Goal: Transaction & Acquisition: Purchase product/service

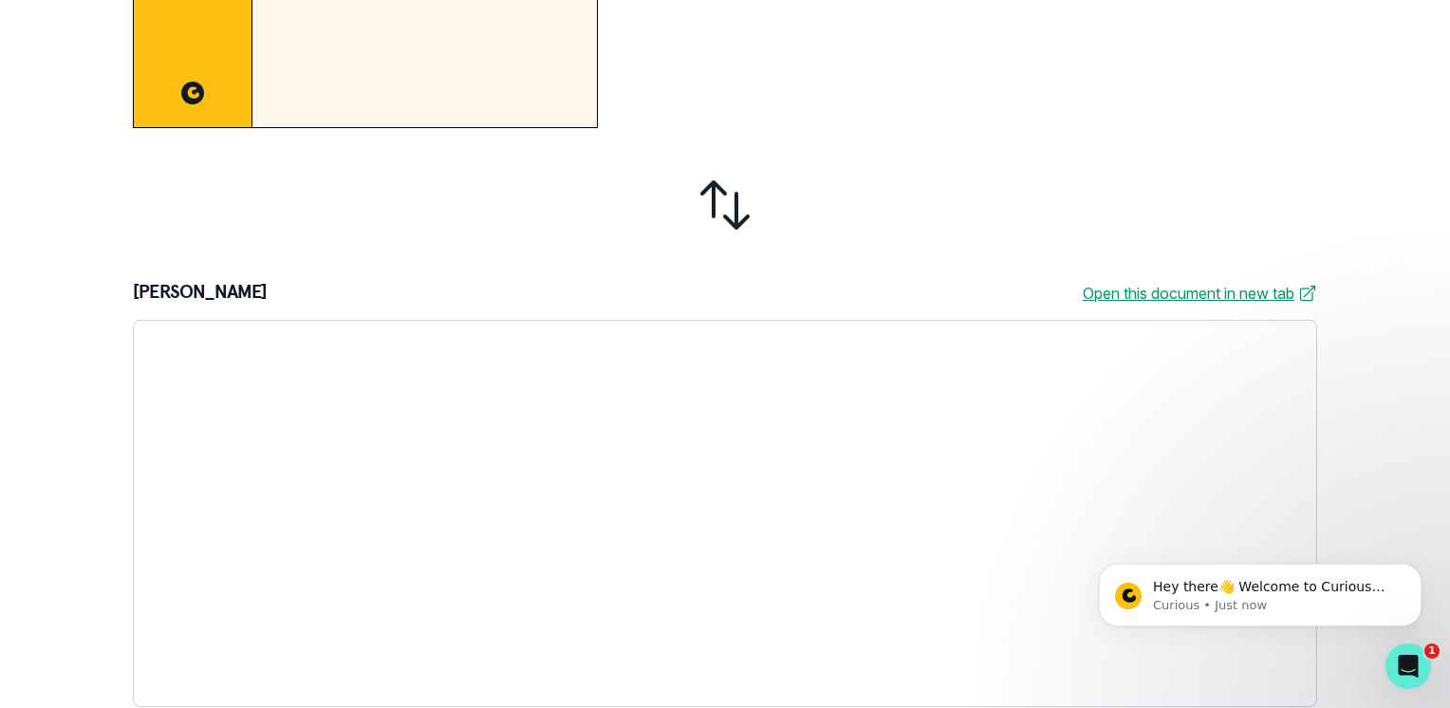
scroll to position [573, 0]
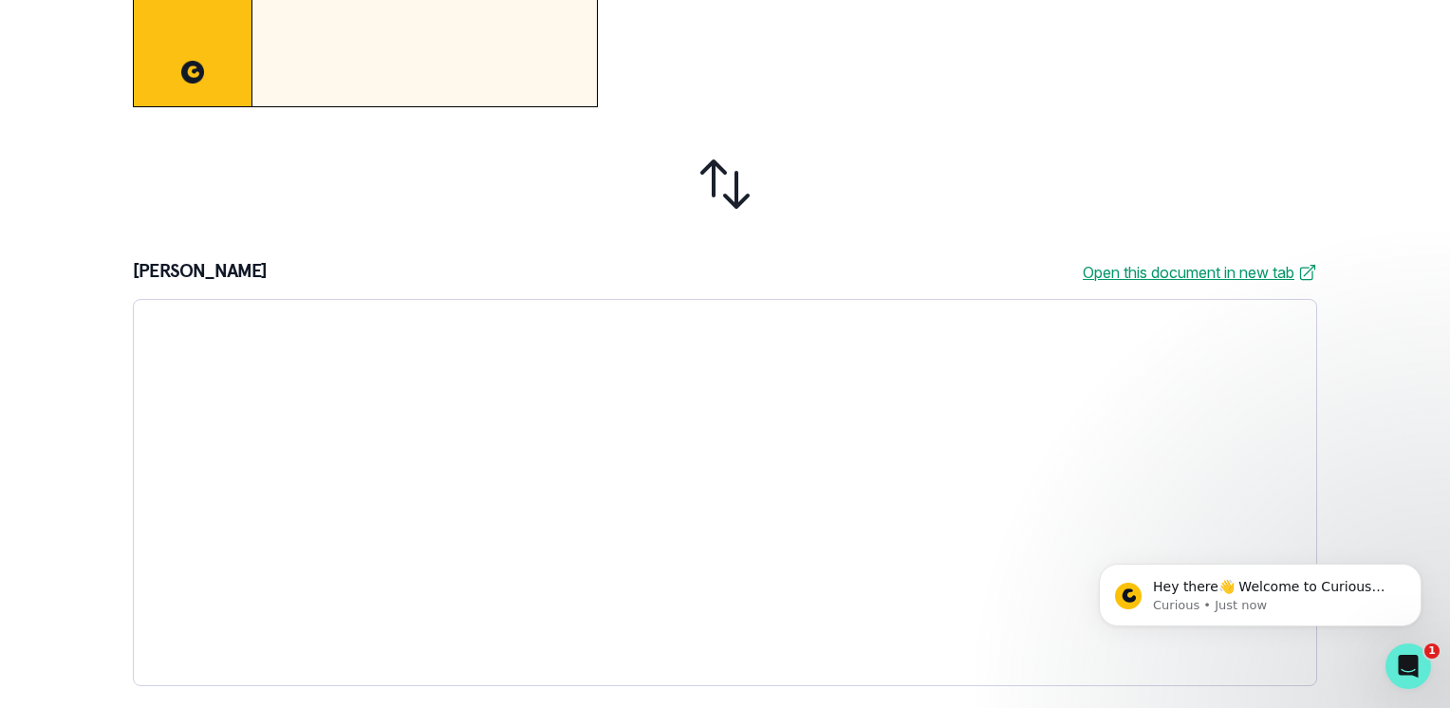
drag, startPoint x: 1324, startPoint y: 503, endPoint x: 369, endPoint y: 96, distance: 1038.4
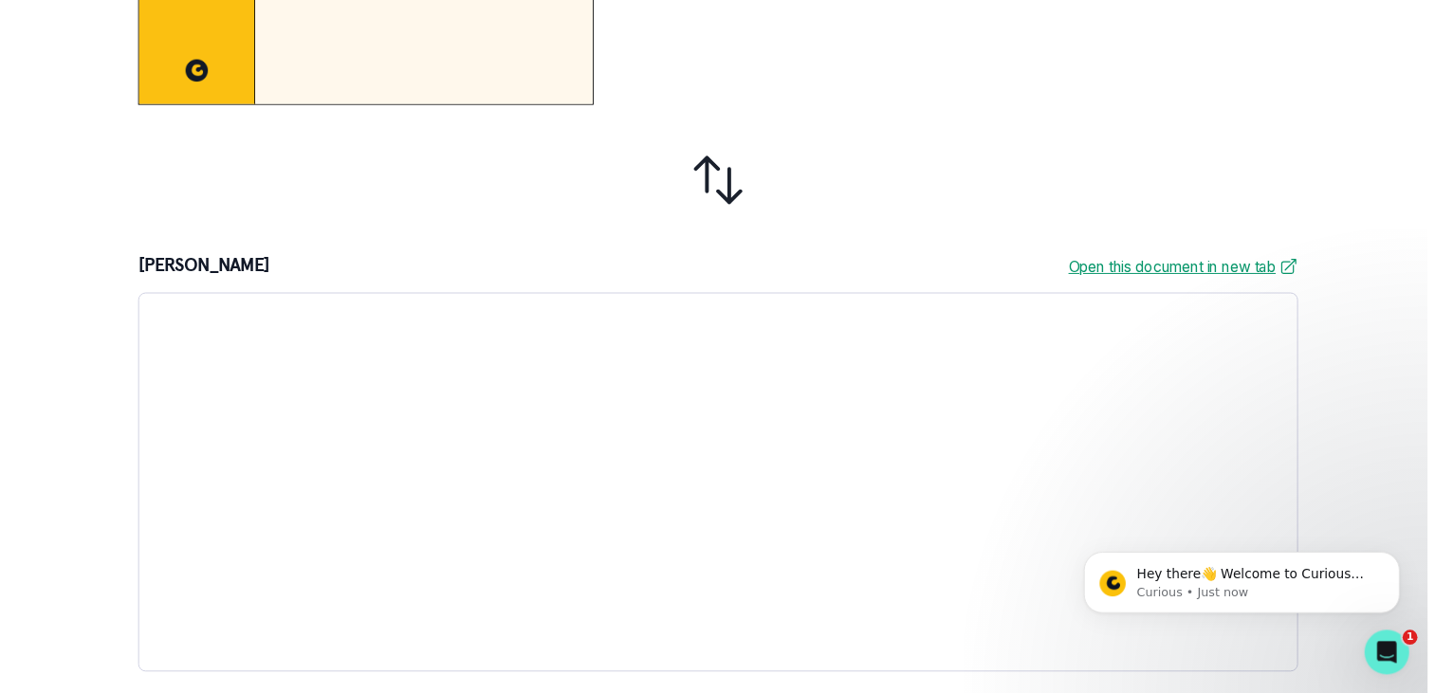
scroll to position [0, 0]
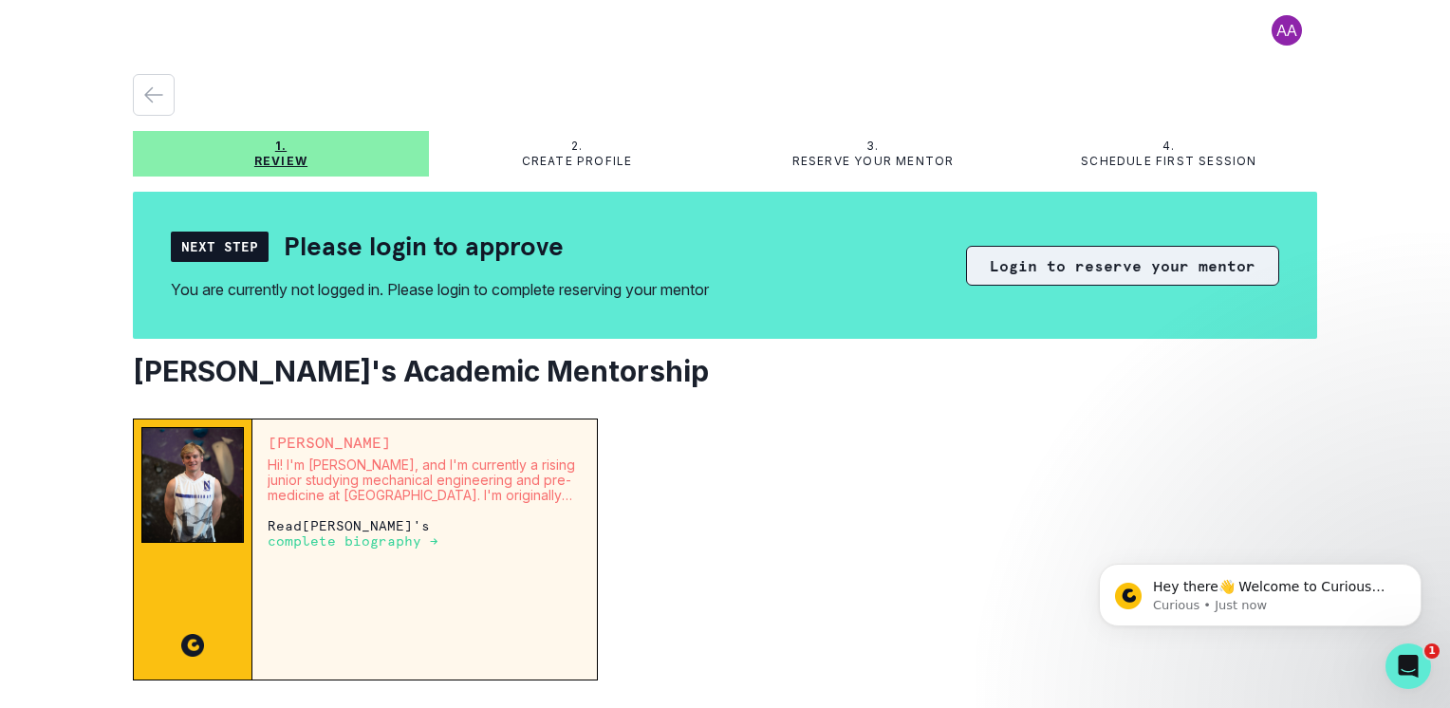
click at [1081, 272] on button "Login to reserve your mentor" at bounding box center [1122, 266] width 313 height 40
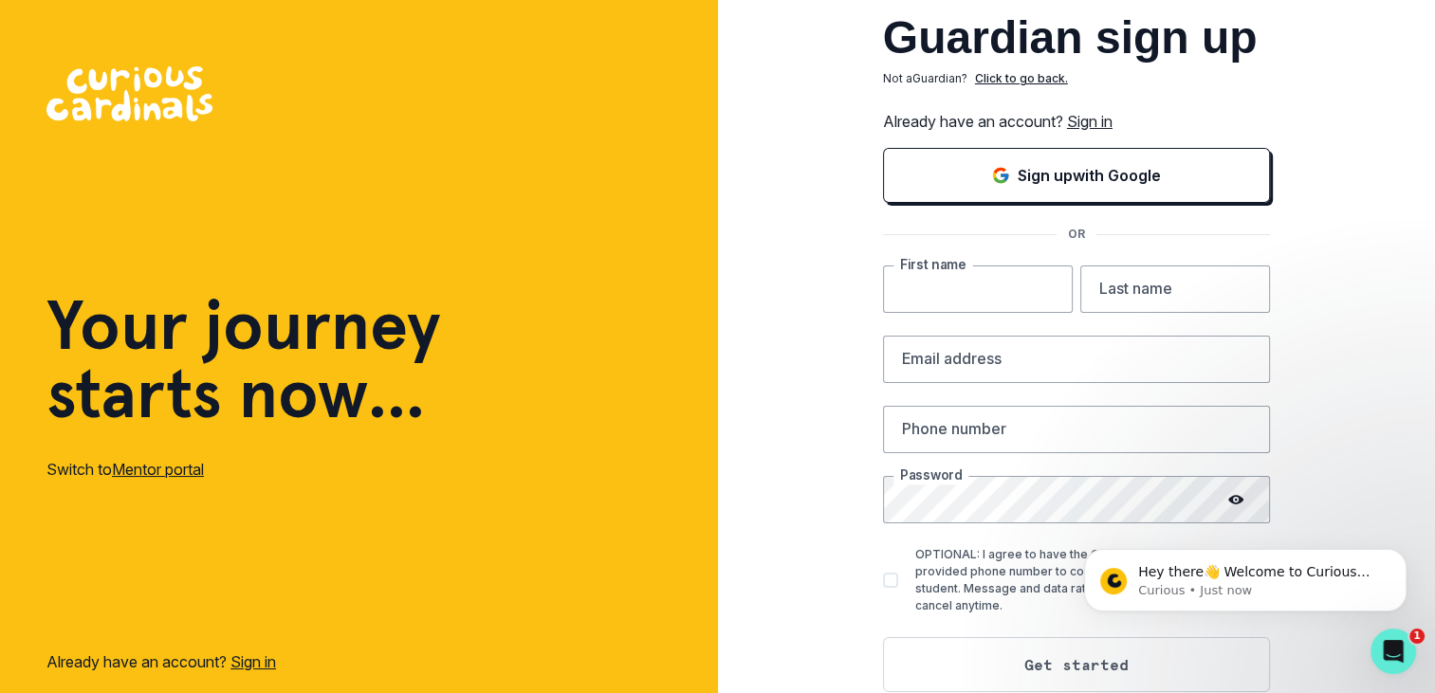
click at [1009, 296] on input "text" at bounding box center [978, 289] width 190 height 47
type input "[PERSON_NAME]"
type input "Topczij"
type input "[EMAIL_ADDRESS][DOMAIN_NAME]"
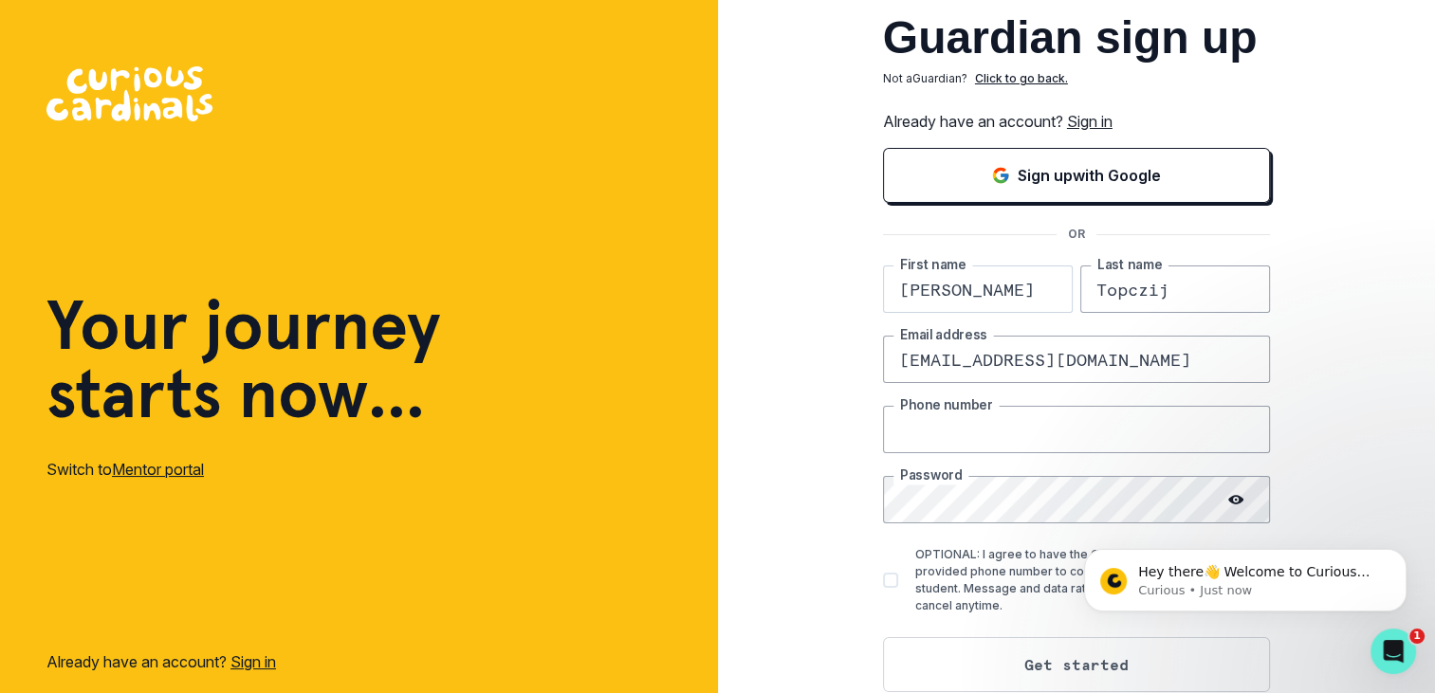
type input "9734775813"
click at [1244, 500] on icon at bounding box center [1236, 499] width 15 height 9
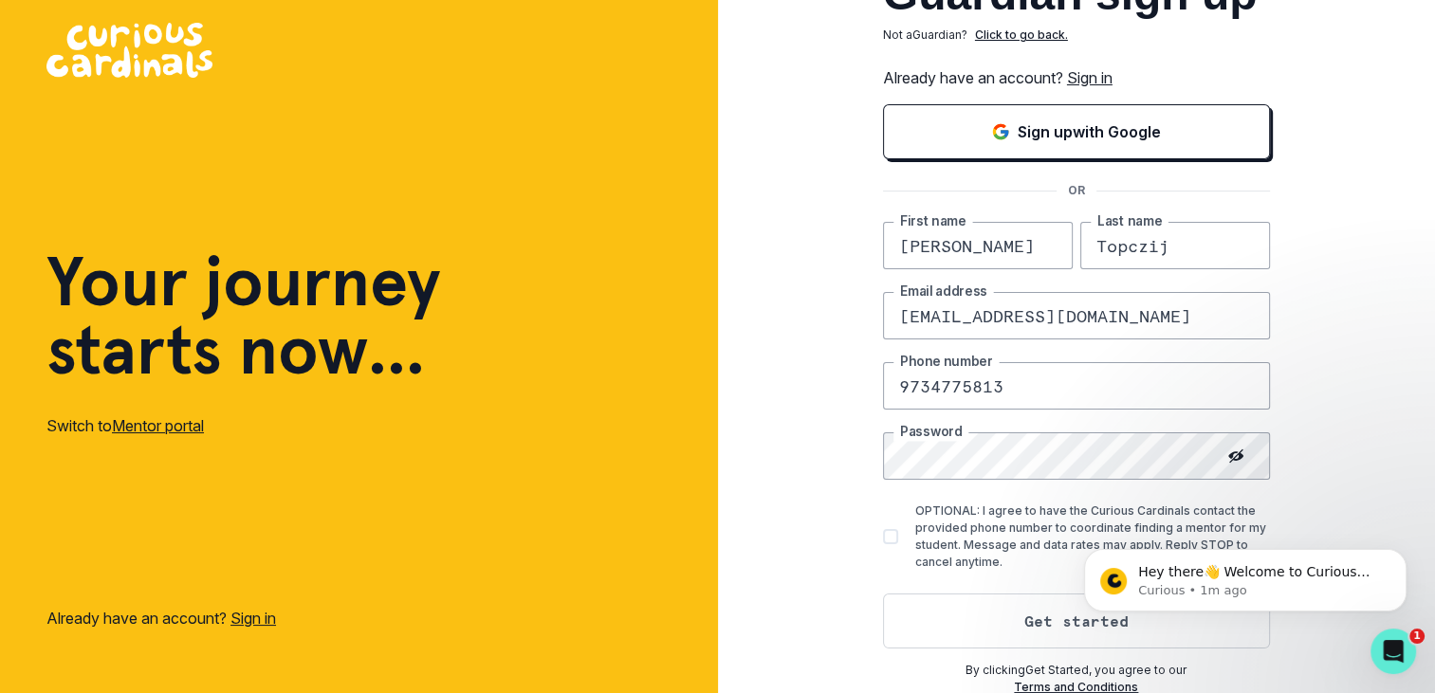
drag, startPoint x: 1444, startPoint y: 430, endPoint x: 360, endPoint y: 114, distance: 1129.4
click html "Hey there👋 Welcome to Curious Cardinals 🙌 Take a look around! If you have any q…"
click at [1235, 453] on div "Hey there👋 Welcome to Curious Cardinals 🙌 Take a look around! If you have any q…" at bounding box center [1245, 493] width 349 height 237
click at [898, 541] on span at bounding box center [890, 536] width 15 height 15
click at [883, 538] on input "OPTIONAL: I agree to have the Curious Cardinals contact the provided phone numb…" at bounding box center [882, 537] width 1 height 1
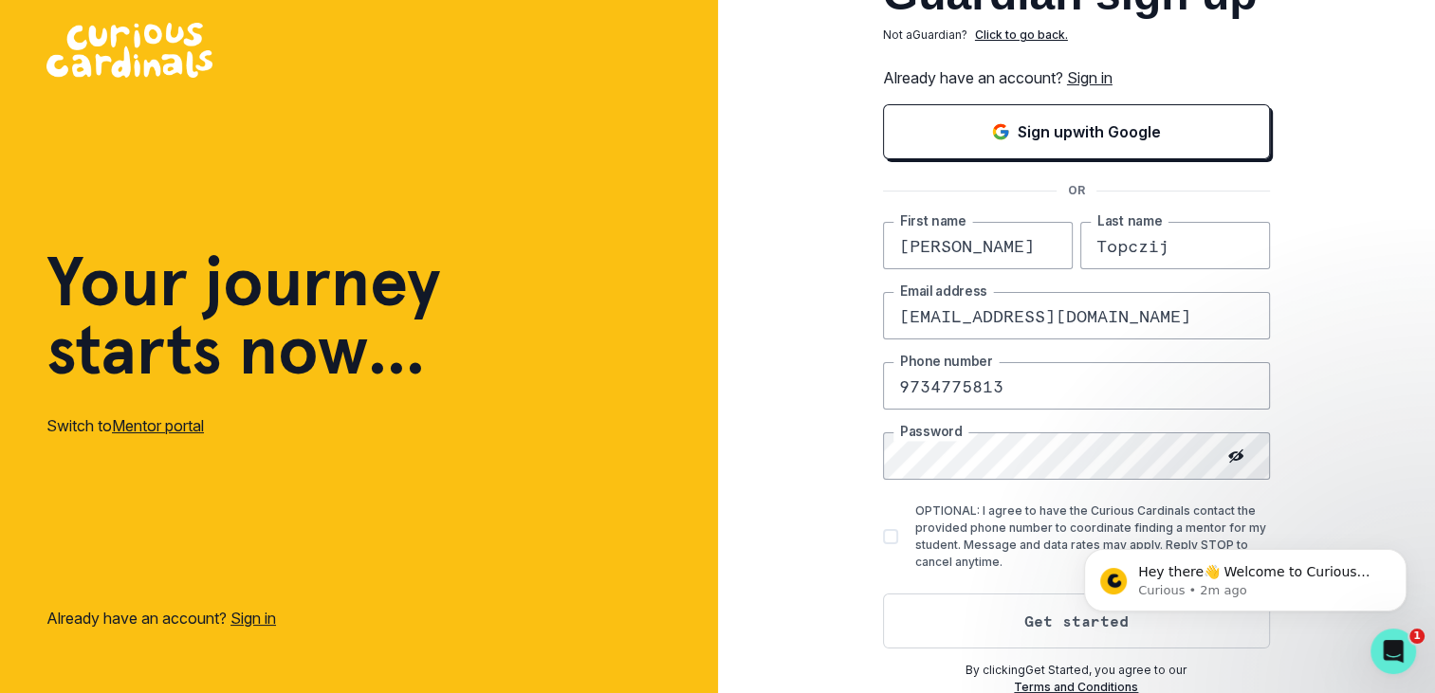
checkbox input "true"
click at [1407, 557] on button "Dismiss notification" at bounding box center [1401, 555] width 25 height 25
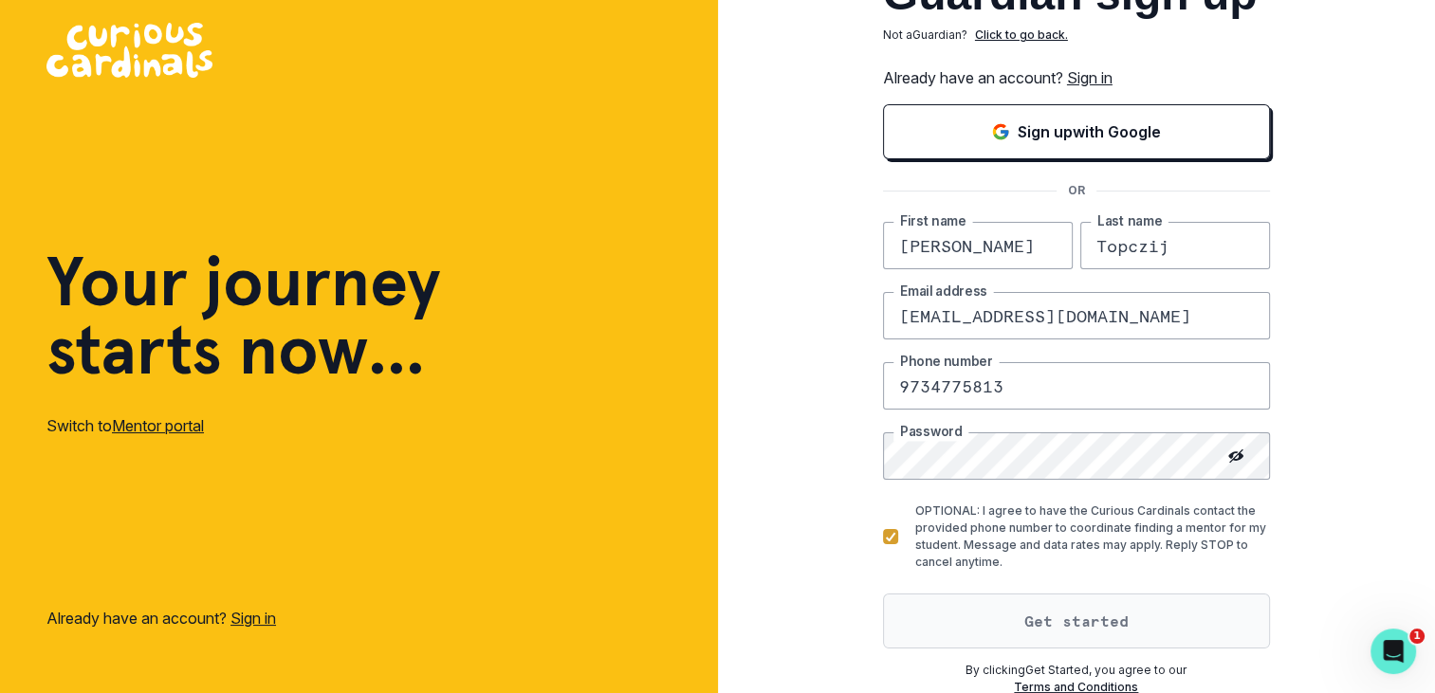
click at [1050, 632] on button "Get started" at bounding box center [1076, 621] width 387 height 55
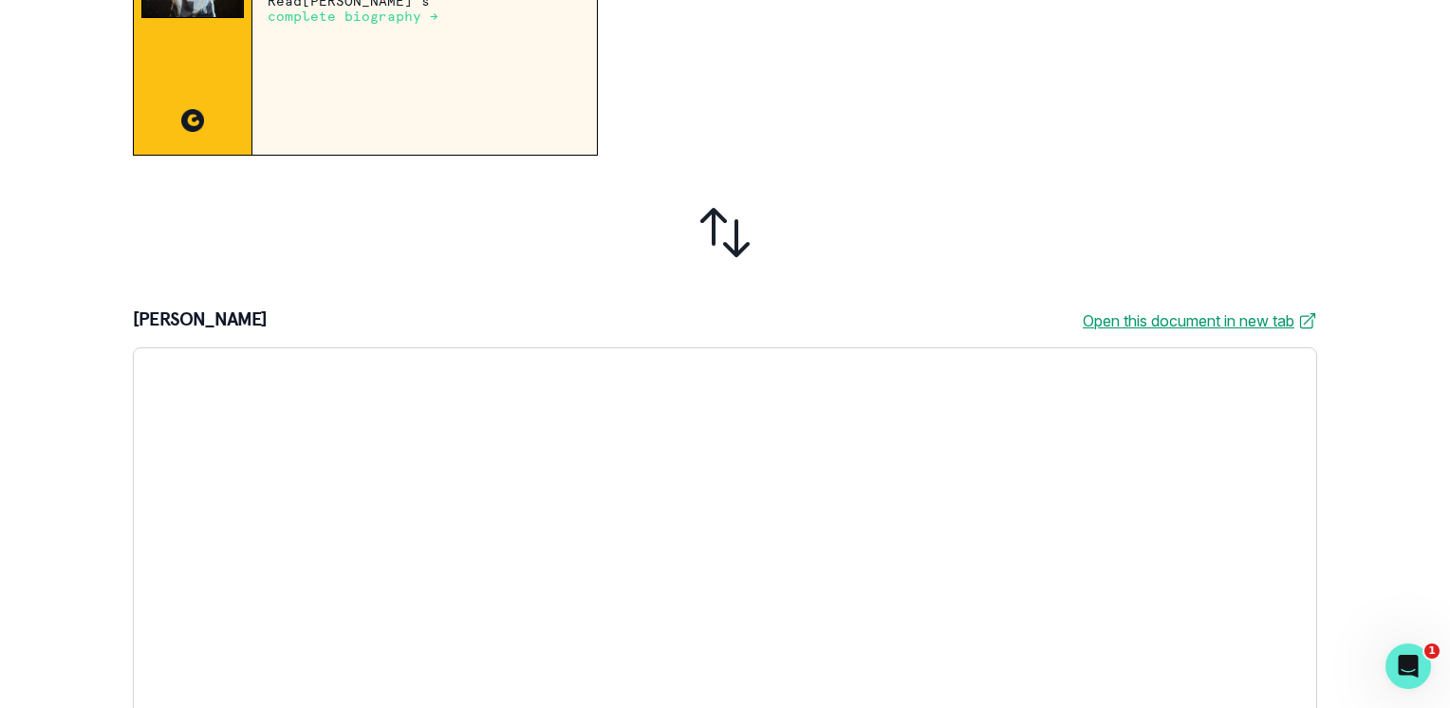
scroll to position [542, 0]
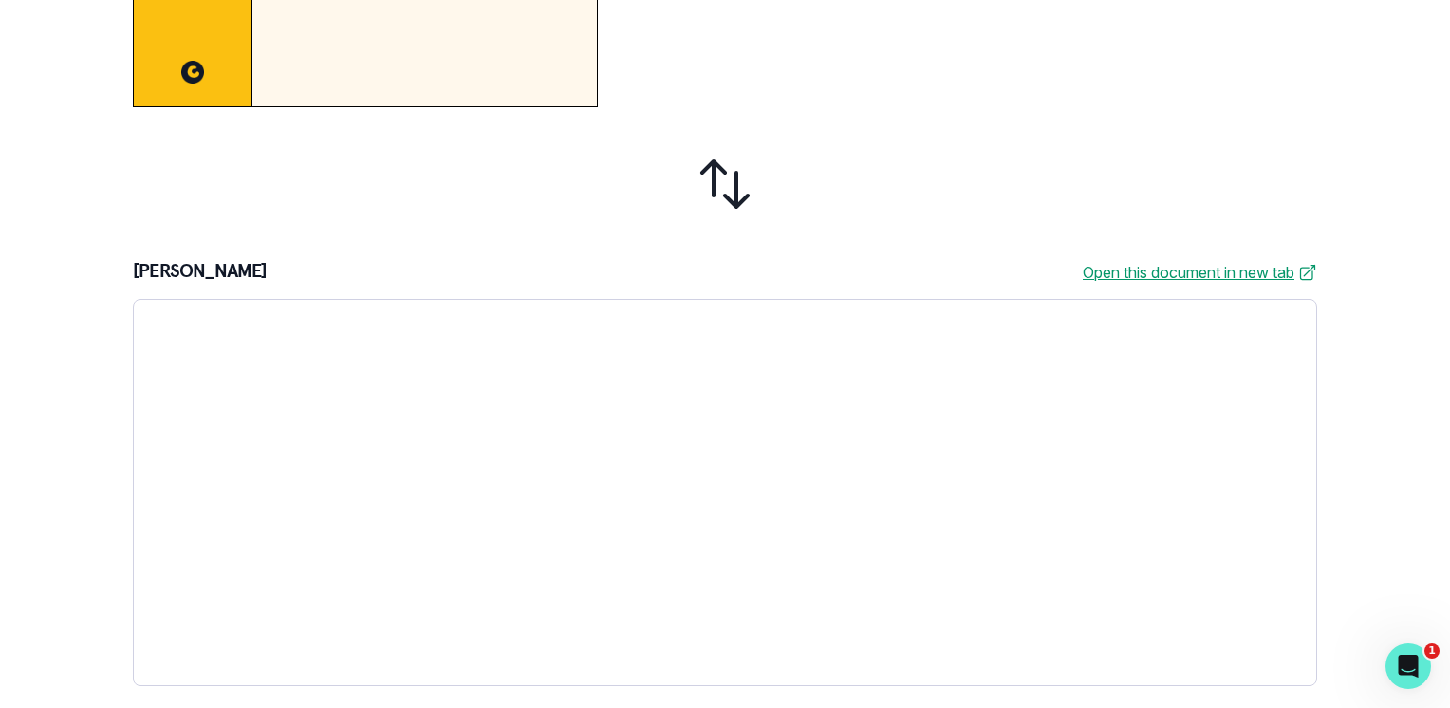
click at [1370, 381] on div "1. Review 2. Create profile 3. Reserve your mentor 4. Schedule first session Ne…" at bounding box center [725, 354] width 1450 height 708
click at [1398, 654] on icon "Open Intercom Messenger" at bounding box center [1405, 663] width 31 height 31
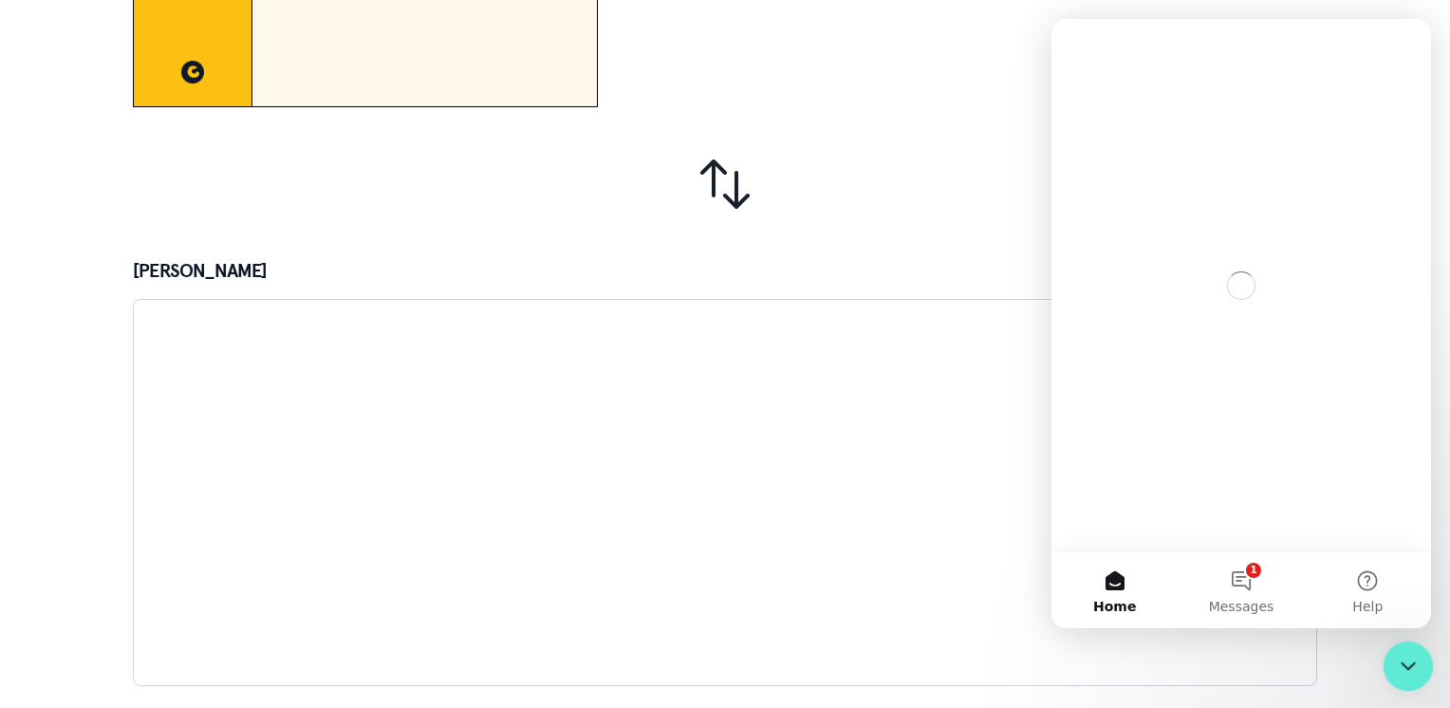
scroll to position [0, 0]
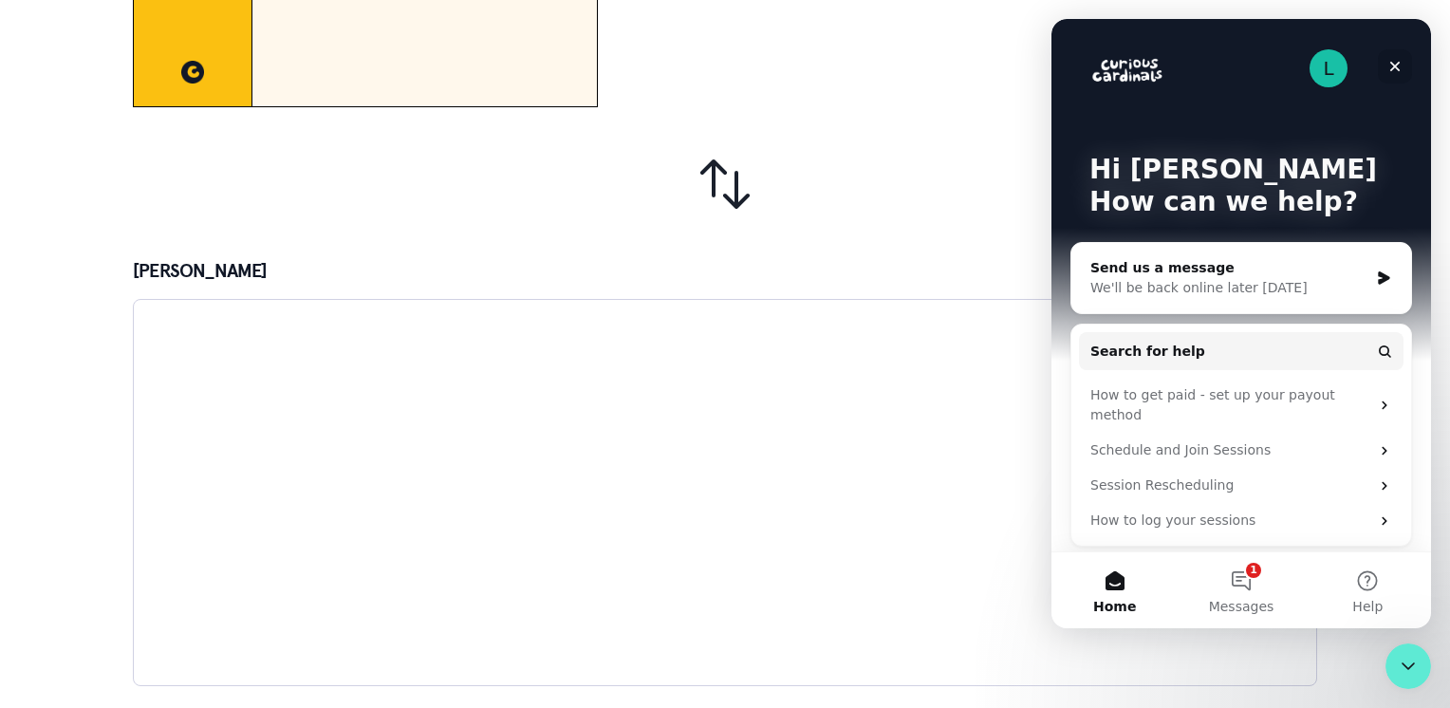
click at [1389, 73] on icon "Close" at bounding box center [1394, 66] width 15 height 15
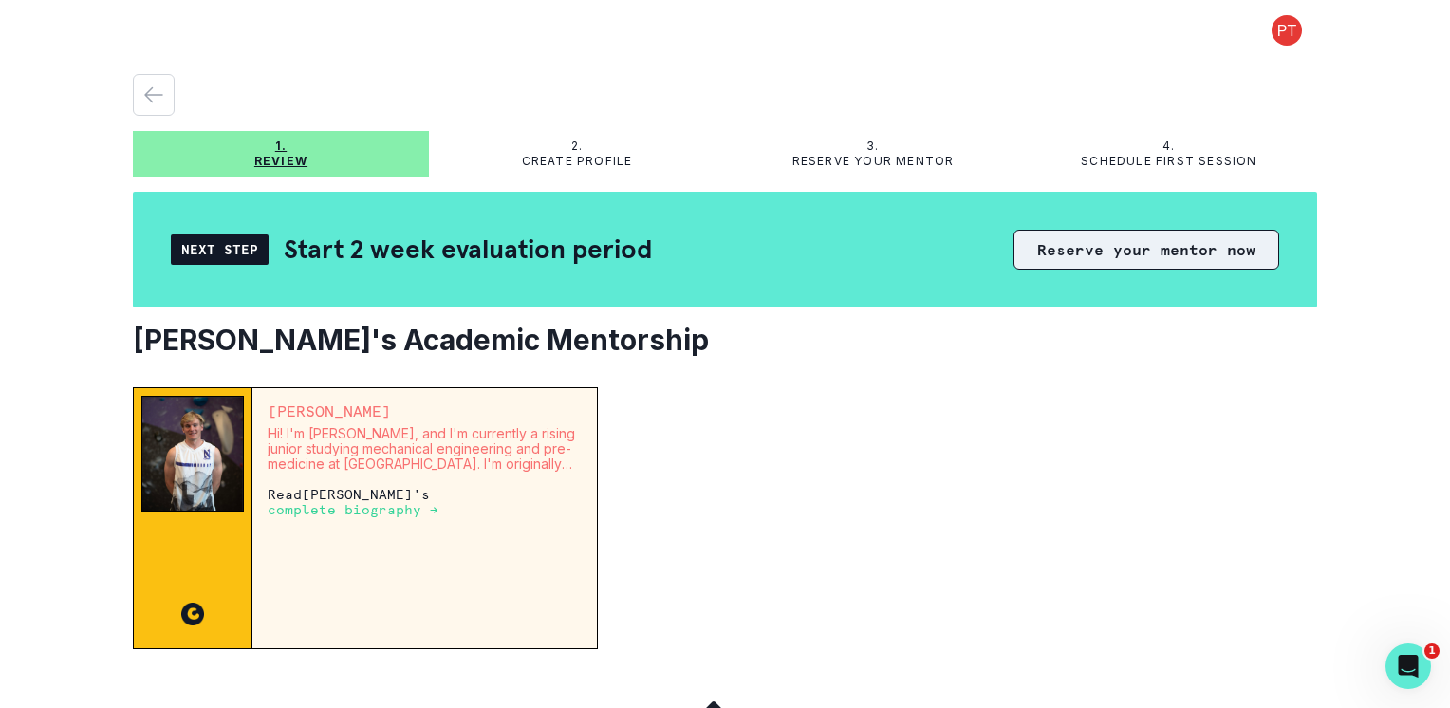
click at [1153, 253] on button "Reserve your mentor now" at bounding box center [1146, 250] width 266 height 40
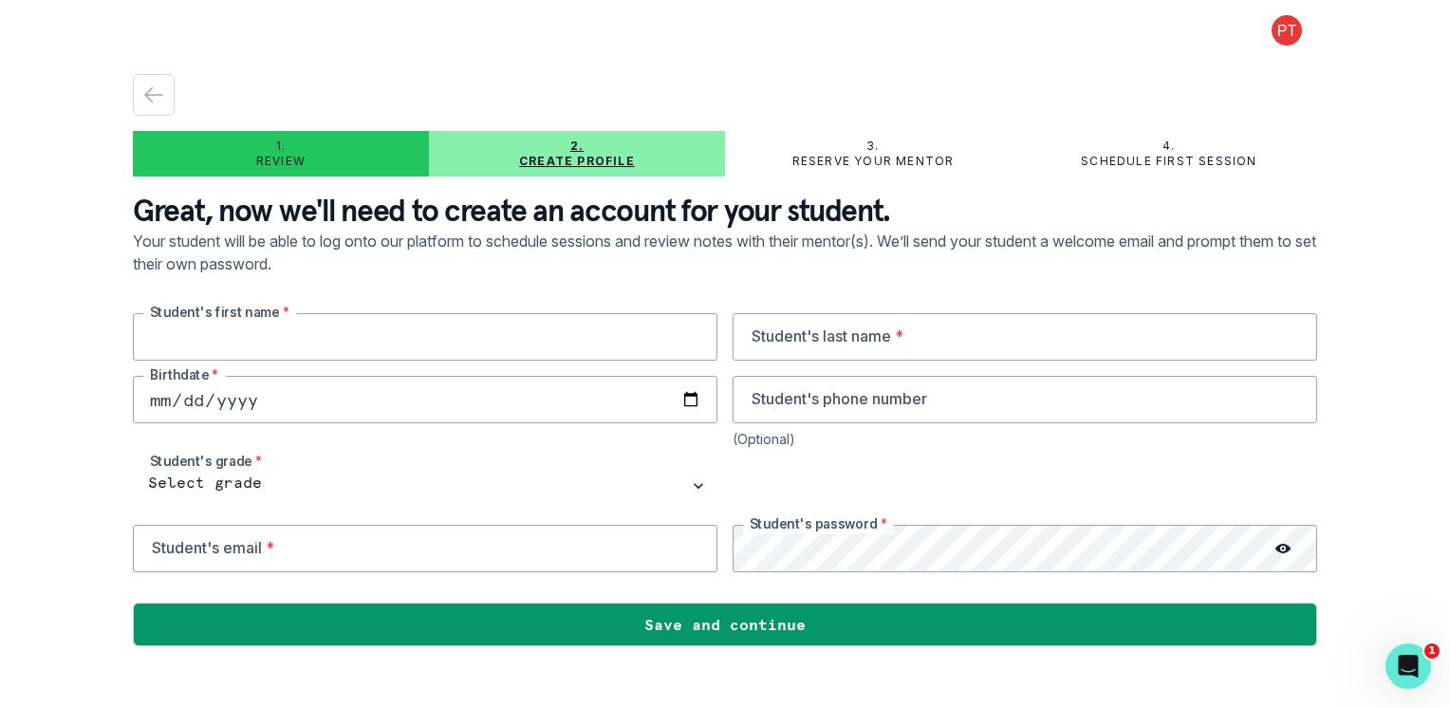
click at [284, 333] on input "text" at bounding box center [425, 336] width 584 height 47
type input "[PERSON_NAME]"
click at [778, 347] on input "text" at bounding box center [1024, 336] width 584 height 47
type input "Topczij"
type input "9734775813"
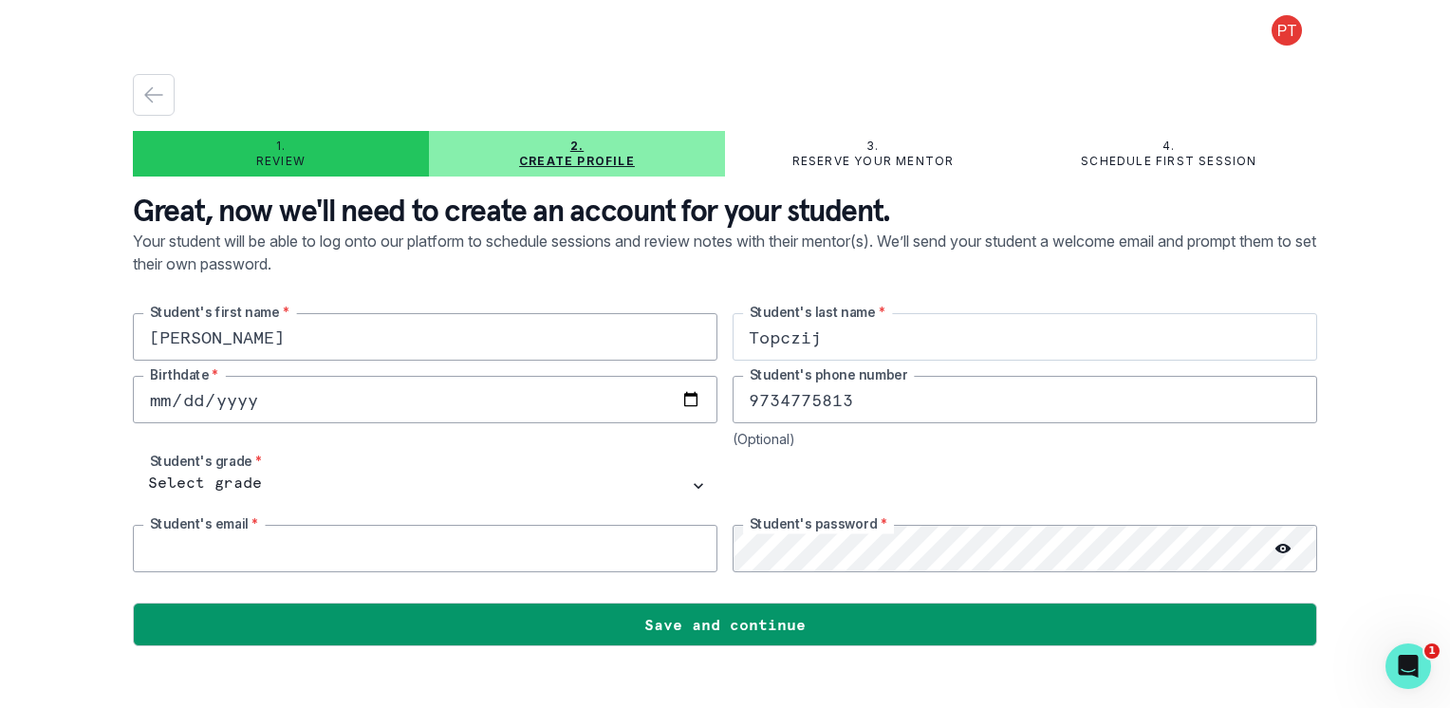
type input "[EMAIL_ADDRESS][DOMAIN_NAME]"
click at [298, 411] on input "date" at bounding box center [425, 399] width 584 height 47
click at [141, 395] on input "date" at bounding box center [425, 399] width 584 height 47
click at [156, 397] on input "date" at bounding box center [425, 399] width 584 height 47
type input "[DATE]"
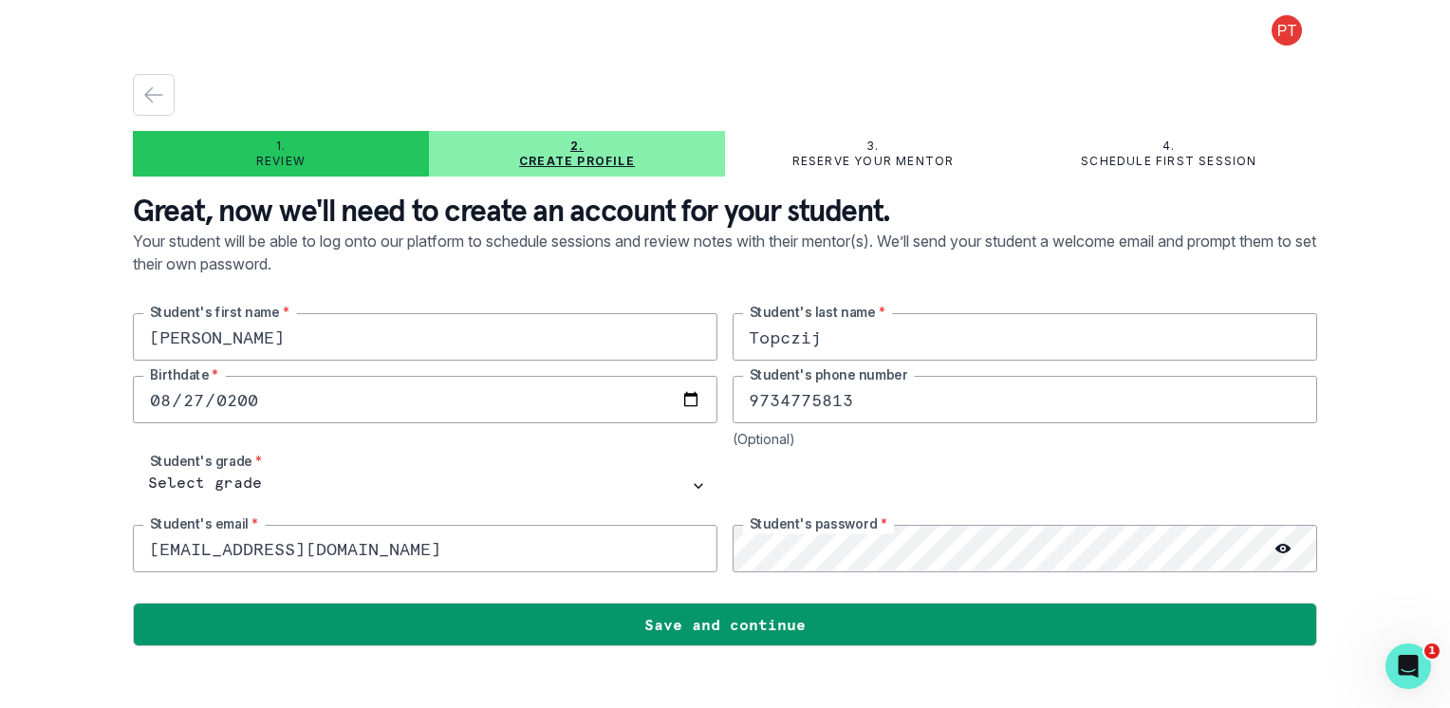
drag, startPoint x: 860, startPoint y: 402, endPoint x: 1008, endPoint y: 415, distance: 148.5
click at [860, 402] on input "9734775813" at bounding box center [1024, 399] width 584 height 47
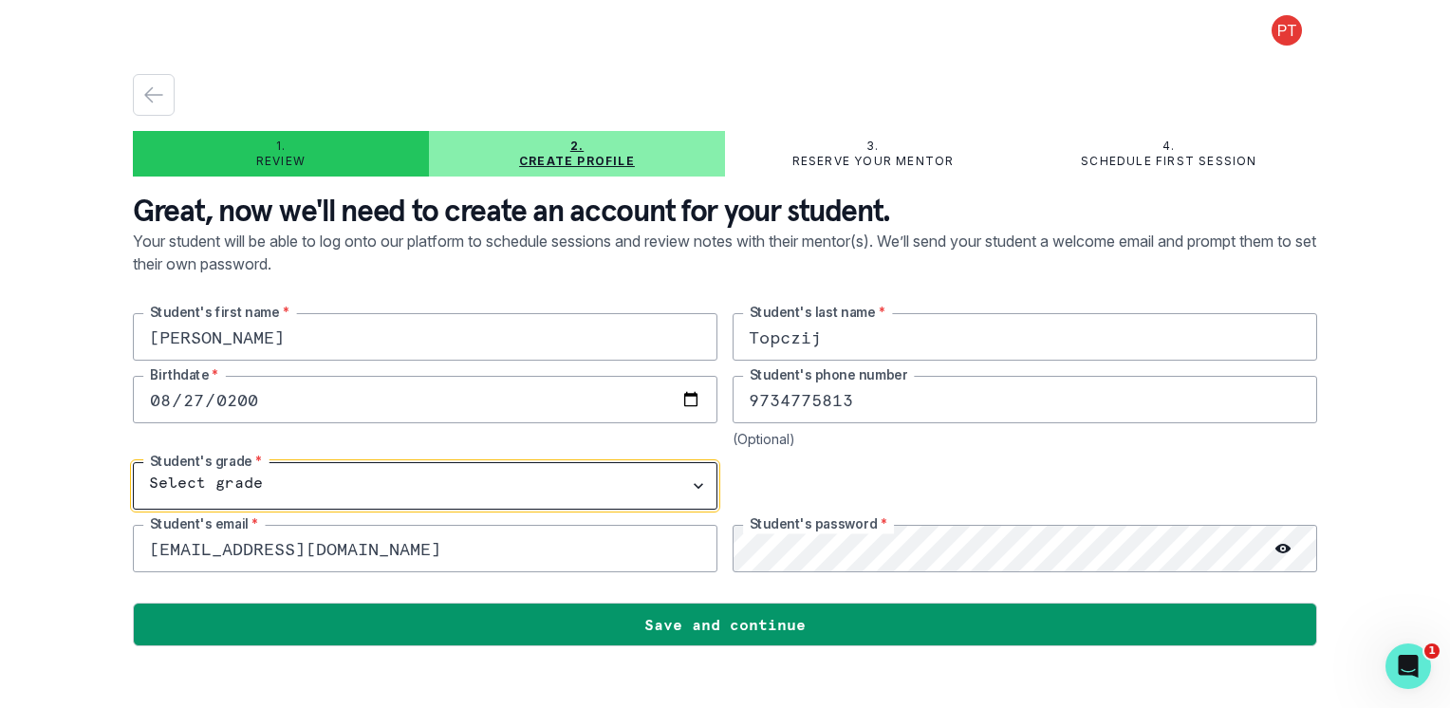
click at [235, 481] on select "Select grade 1st Grade 2nd Grade 3rd Grade 4th Grade 5th Grade 6th Grade 7th Gr…" at bounding box center [425, 485] width 584 height 47
select select "10th Grade"
click at [133, 462] on select "Select grade 1st Grade 2nd Grade 3rd Grade 4th Grade 5th Grade 6th Grade 7th Gr…" at bounding box center [425, 485] width 584 height 47
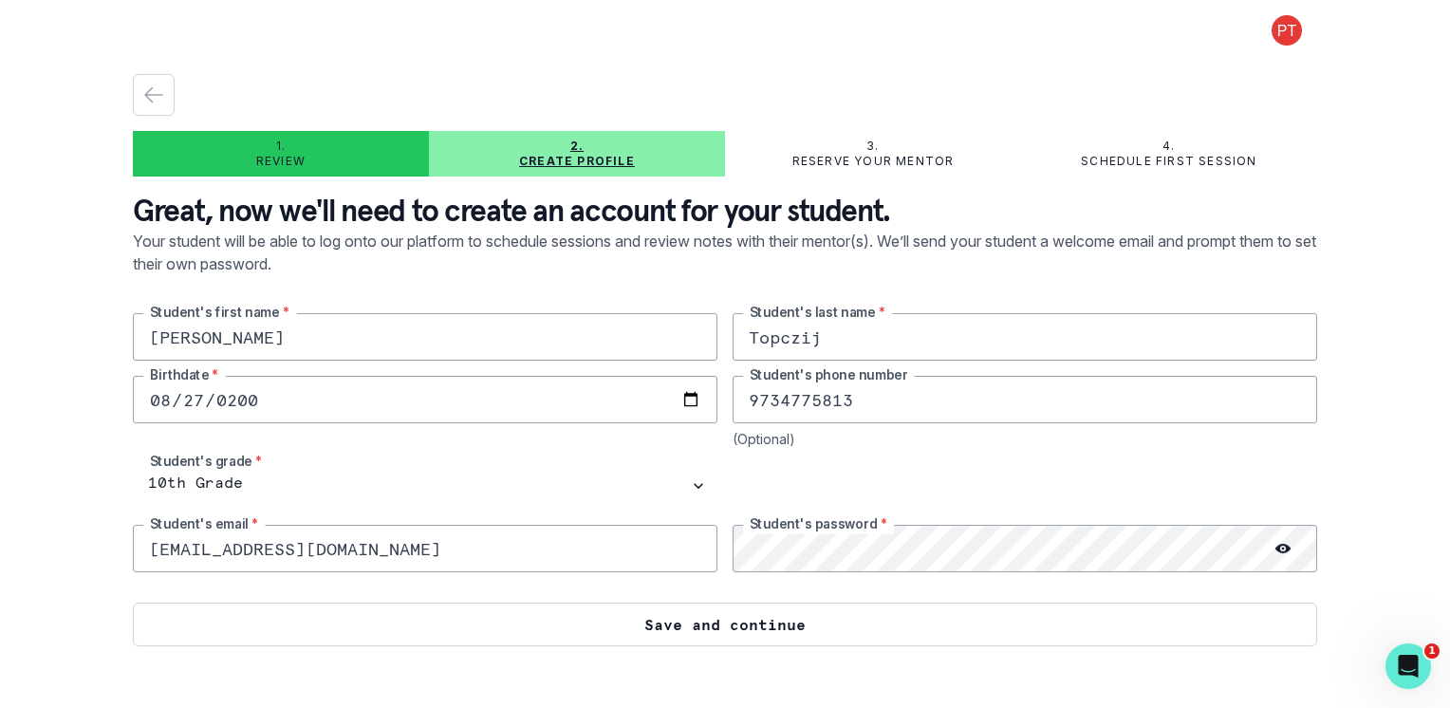
click at [675, 624] on button "Save and continue" at bounding box center [725, 624] width 1184 height 44
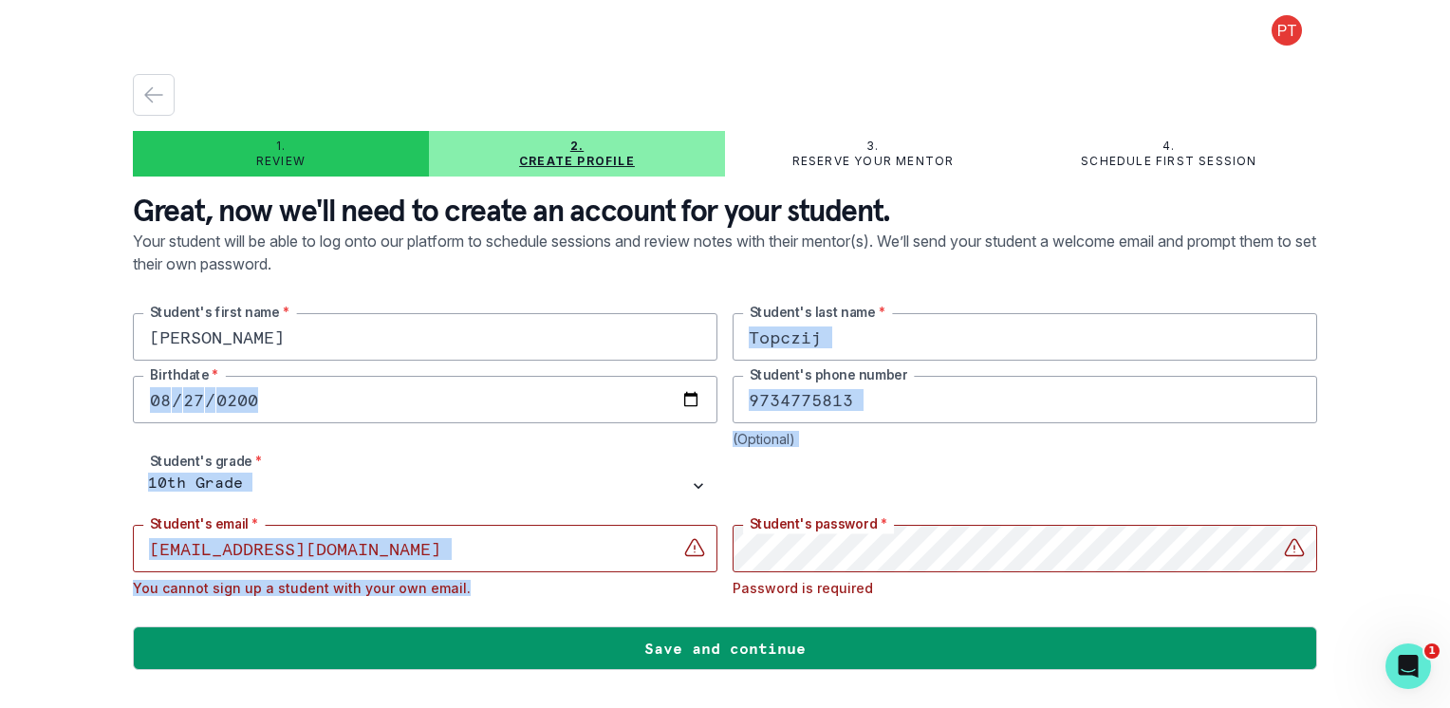
drag, startPoint x: 1427, startPoint y: 359, endPoint x: 1431, endPoint y: 533, distance: 174.6
click at [1431, 533] on div "1. Review 2. Create profile 3. Reserve your mentor 4. Schedule first session Gr…" at bounding box center [725, 354] width 1450 height 708
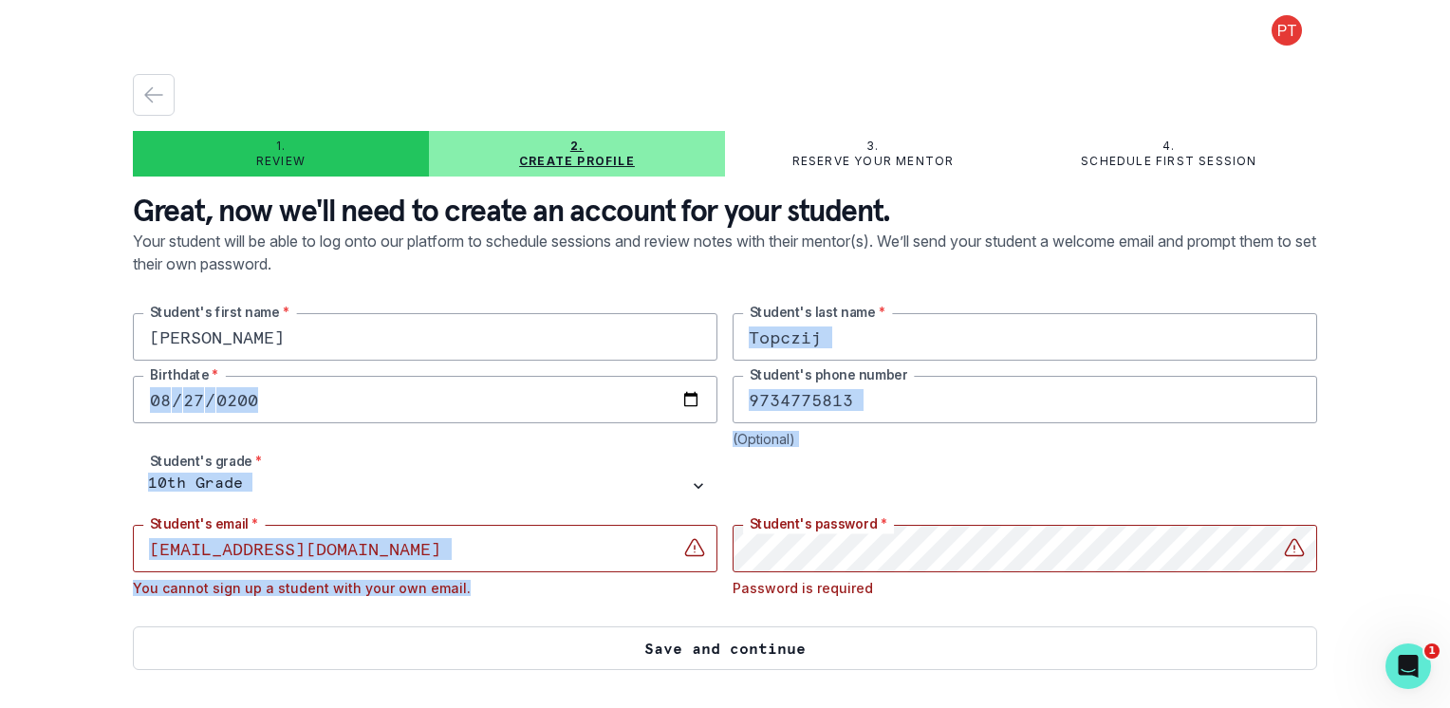
click at [1017, 655] on button "Save and continue" at bounding box center [725, 648] width 1184 height 44
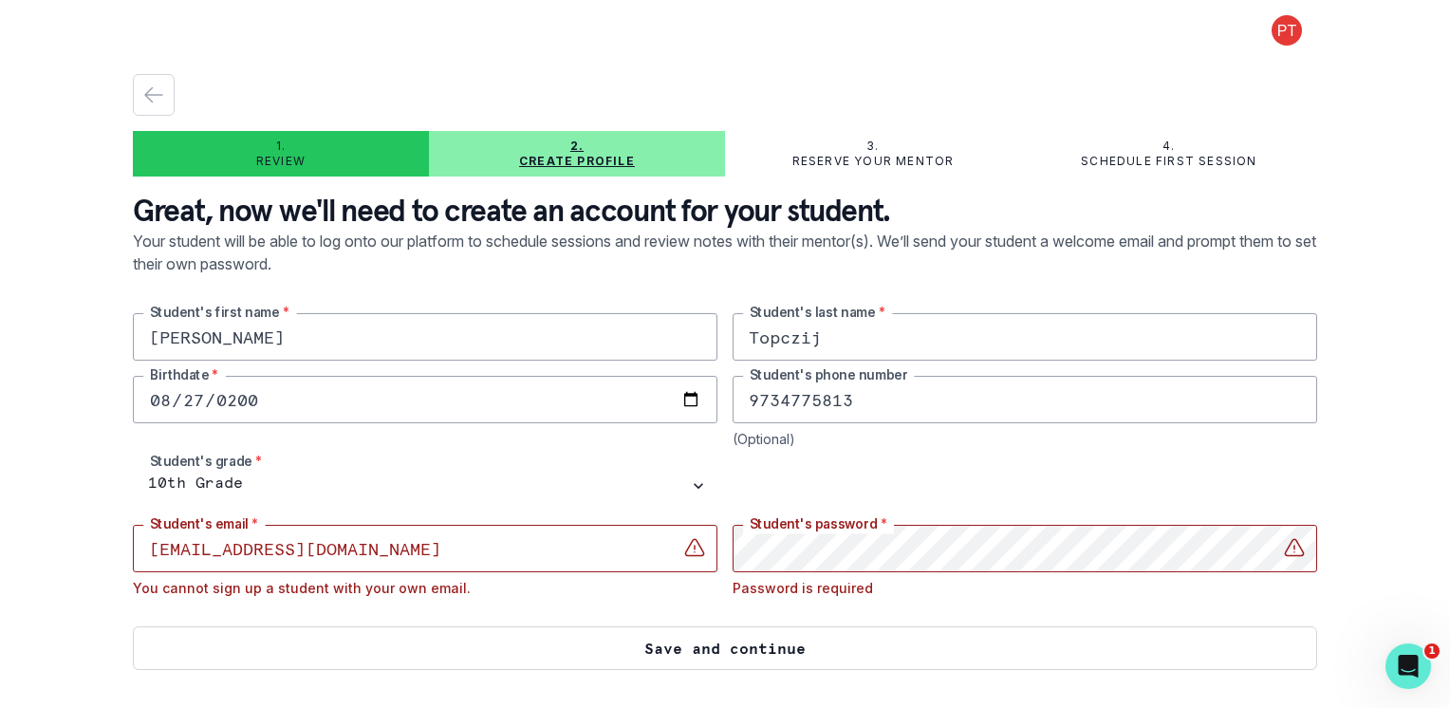
click at [670, 650] on button "Save and continue" at bounding box center [725, 648] width 1184 height 44
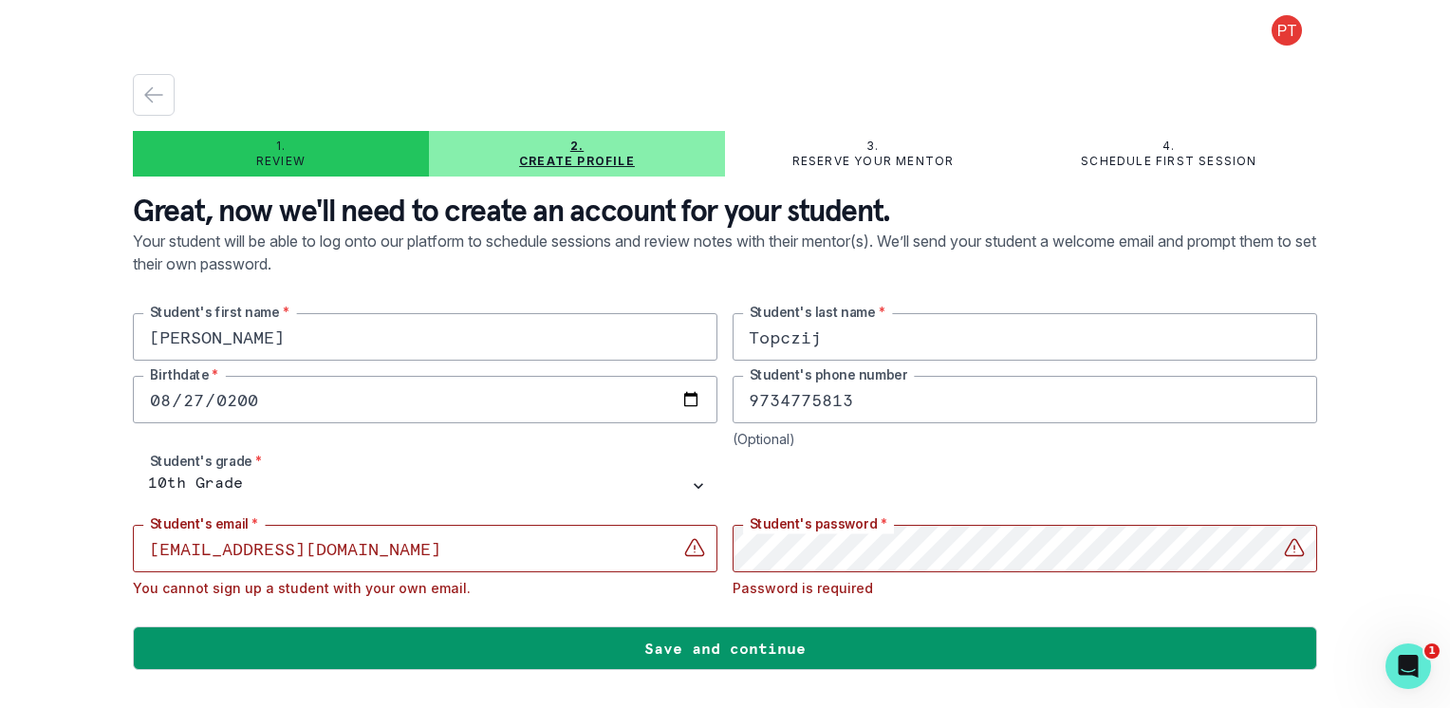
click at [886, 165] on p "Reserve your mentor" at bounding box center [873, 161] width 162 height 15
click at [863, 154] on p "Reserve your mentor" at bounding box center [873, 161] width 162 height 15
click at [1290, 547] on icon at bounding box center [1294, 548] width 23 height 23
click at [1302, 549] on icon at bounding box center [1293, 547] width 18 height 16
